Goal: Task Accomplishment & Management: Use online tool/utility

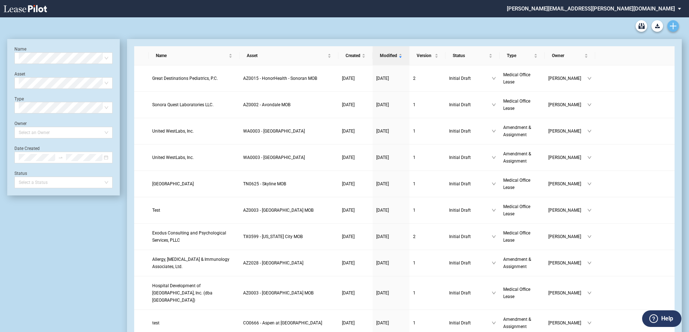
click at [676, 24] on icon "Create new document" at bounding box center [673, 26] width 6 height 6
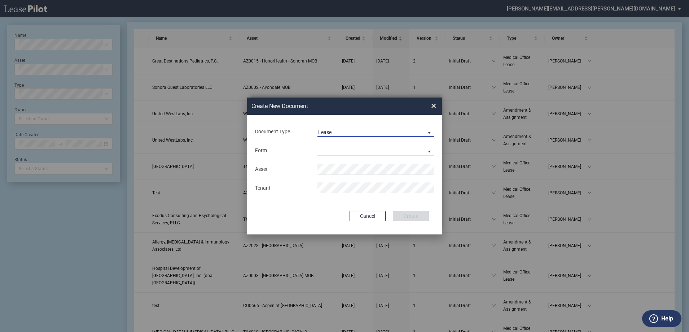
click at [346, 131] on span "Lease" at bounding box center [370, 132] width 104 height 7
click at [348, 147] on div "Amendment" at bounding box center [333, 149] width 31 height 8
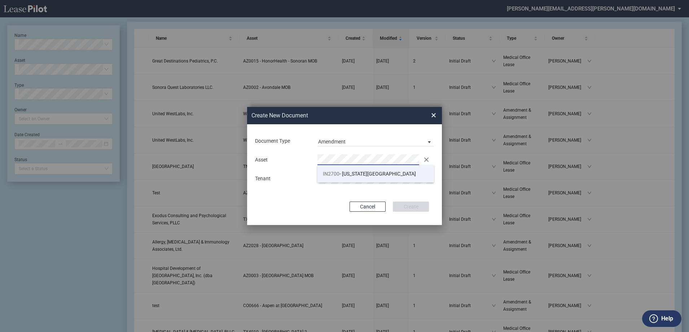
click at [376, 175] on span "IN2700 - [US_STATE][GEOGRAPHIC_DATA]" at bounding box center [369, 174] width 93 height 6
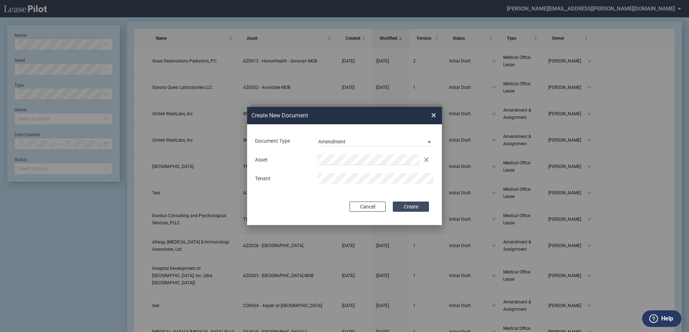
click at [416, 205] on button "Create" at bounding box center [411, 206] width 36 height 10
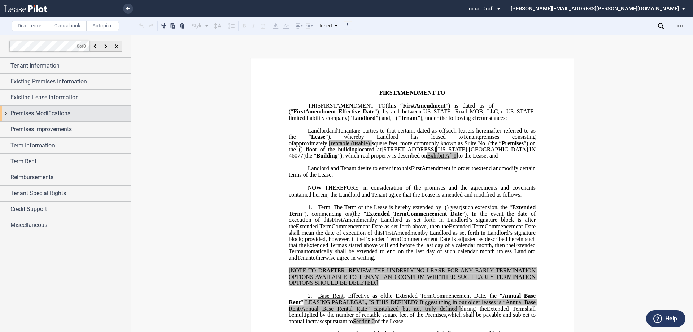
click at [63, 106] on div "Premises Modifications" at bounding box center [65, 114] width 131 height 16
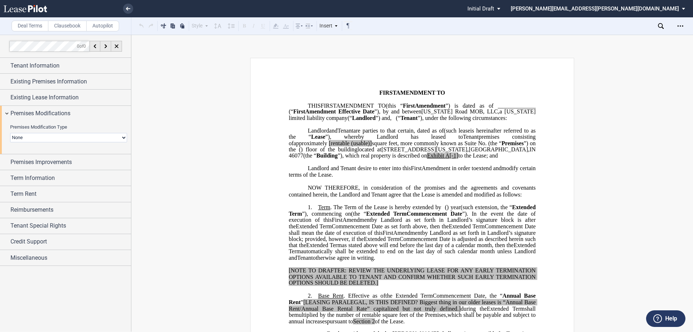
click at [75, 134] on select "None Expansion Relocation" at bounding box center [68, 137] width 117 height 9
click at [75, 137] on select "None Expansion Relocation" at bounding box center [68, 137] width 117 height 9
click at [122, 136] on select "None Expansion Relocation" at bounding box center [68, 137] width 117 height 9
select select "expansion"
click at [10, 133] on select "None Expansion Relocation" at bounding box center [68, 137] width 117 height 9
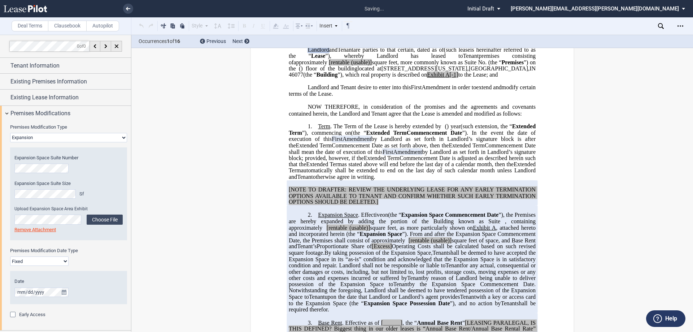
scroll to position [180, 0]
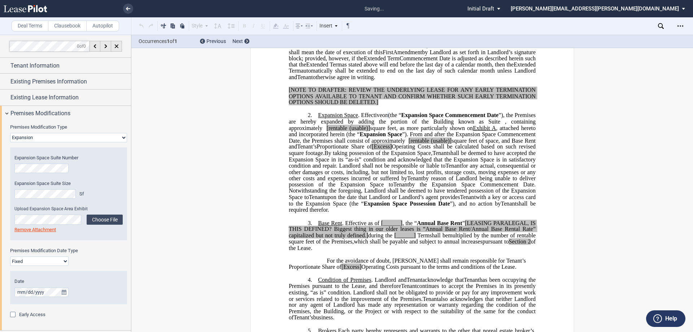
click at [432, 156] on span "By taking possession of the Expansion Space," at bounding box center [378, 153] width 108 height 6
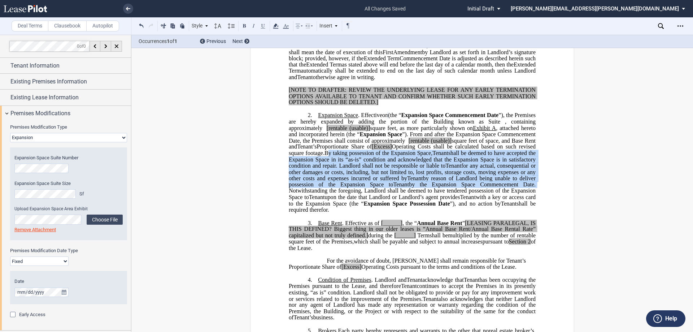
drag, startPoint x: 381, startPoint y: 166, endPoint x: 342, endPoint y: 204, distance: 54.6
click at [342, 204] on span "By taking possession of the Expansion Space, Assignee Tenant shall be deemed to…" at bounding box center [413, 181] width 248 height 63
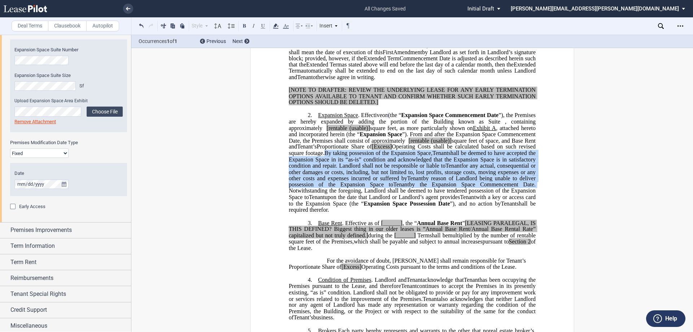
scroll to position [108, 0]
click at [65, 233] on span "Premises Improvements" at bounding box center [40, 229] width 61 height 9
click at [67, 253] on select "Landlord Constructs Tenant Improvements Tenant Constructs Tenant Improvements "…" at bounding box center [68, 253] width 117 height 9
select select "landlord"
click at [10, 249] on select "Landlord Constructs Tenant Improvements Tenant Constructs Tenant Improvements "…" at bounding box center [68, 253] width 117 height 9
